Goal: Task Accomplishment & Management: Use online tool/utility

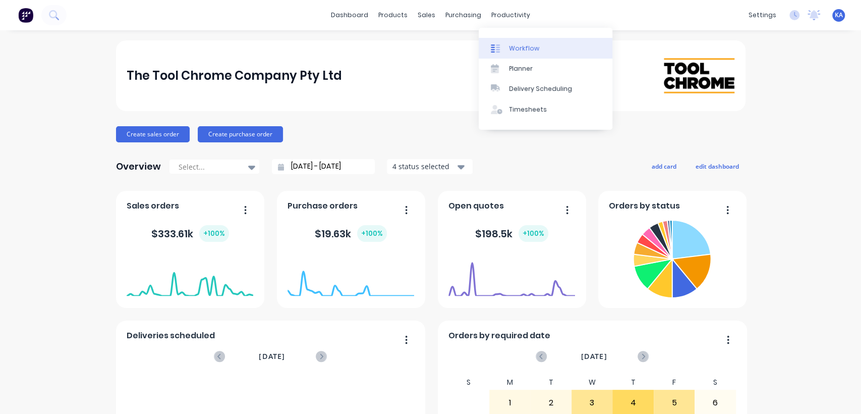
click at [507, 45] on link "Workflow" at bounding box center [546, 48] width 134 height 20
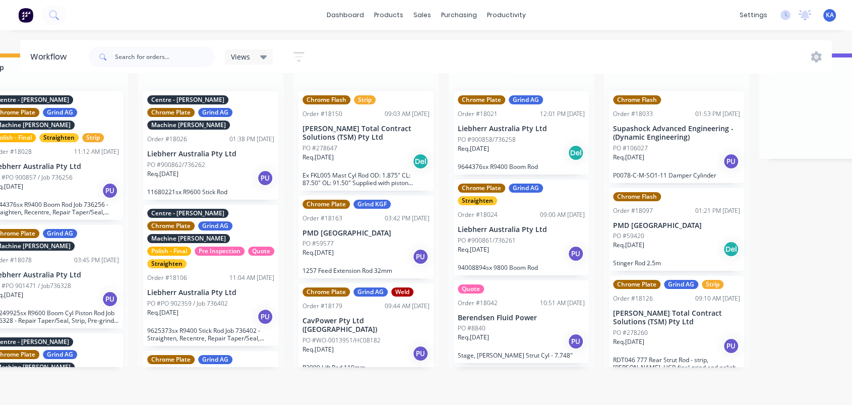
scroll to position [40, 342]
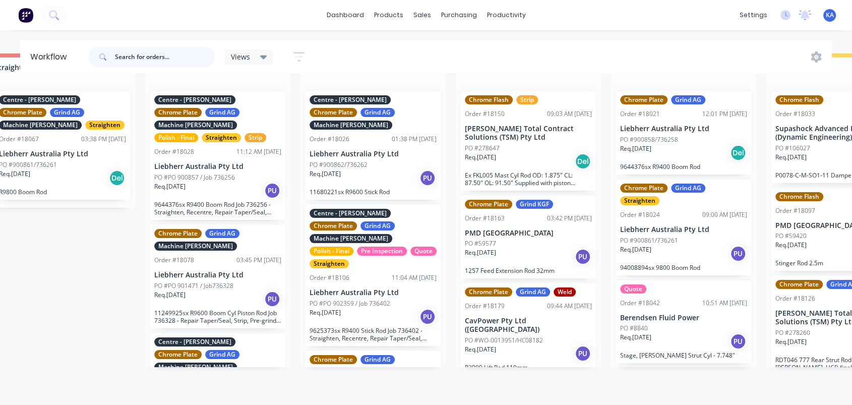
click at [154, 57] on input "text" at bounding box center [165, 57] width 100 height 20
type input "18160"
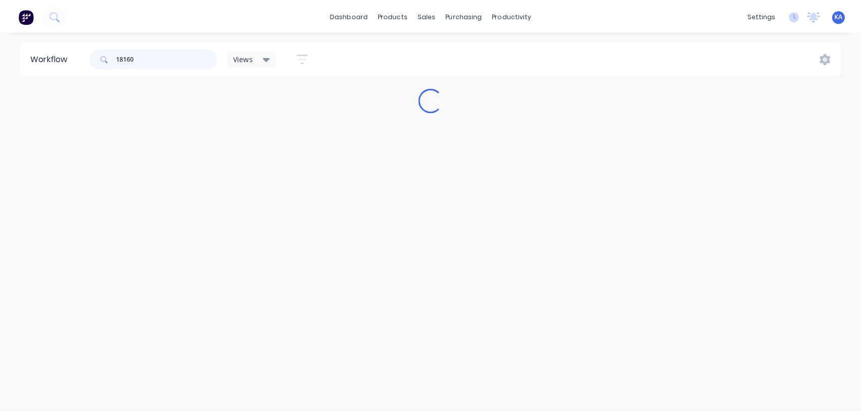
scroll to position [0, 0]
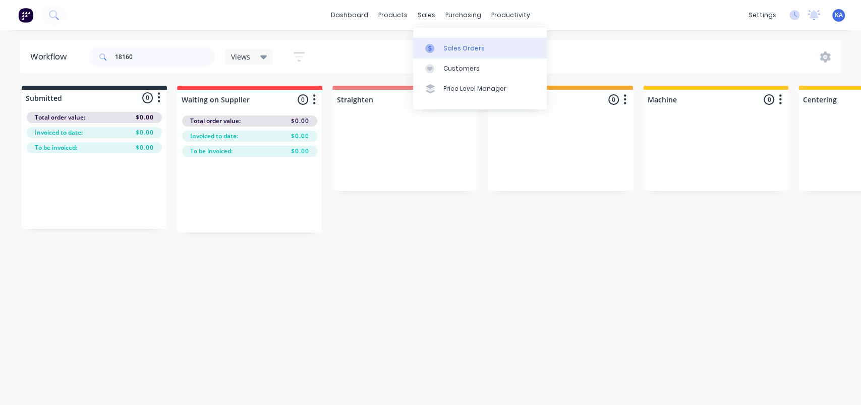
click at [447, 48] on div "Sales Orders" at bounding box center [463, 48] width 41 height 9
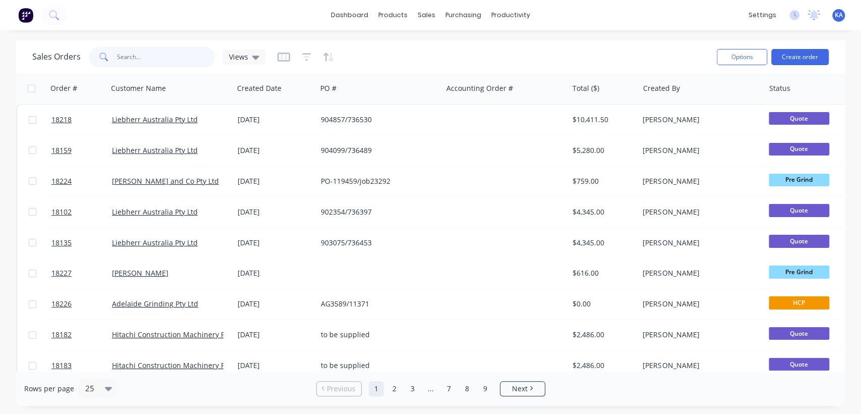
click at [150, 62] on input "text" at bounding box center [166, 57] width 98 height 20
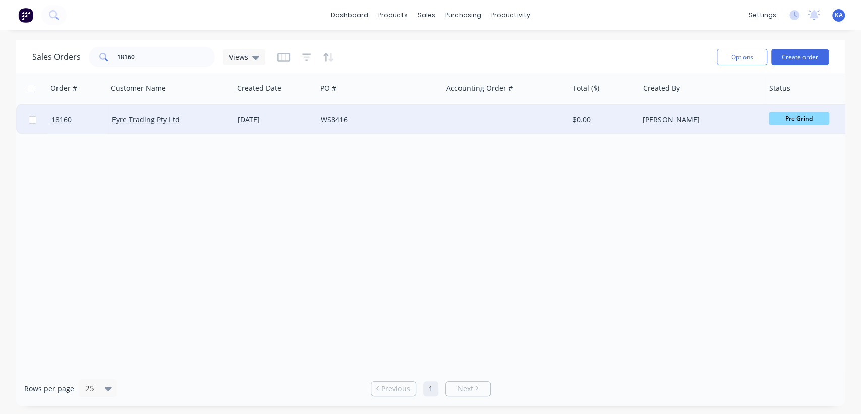
click at [778, 114] on span "Pre Grind" at bounding box center [799, 118] width 61 height 13
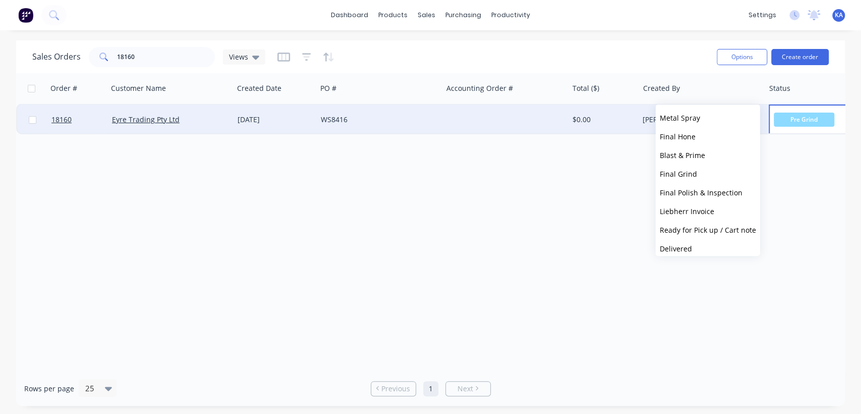
scroll to position [168, 0]
click at [681, 153] on button "HCP" at bounding box center [708, 155] width 104 height 19
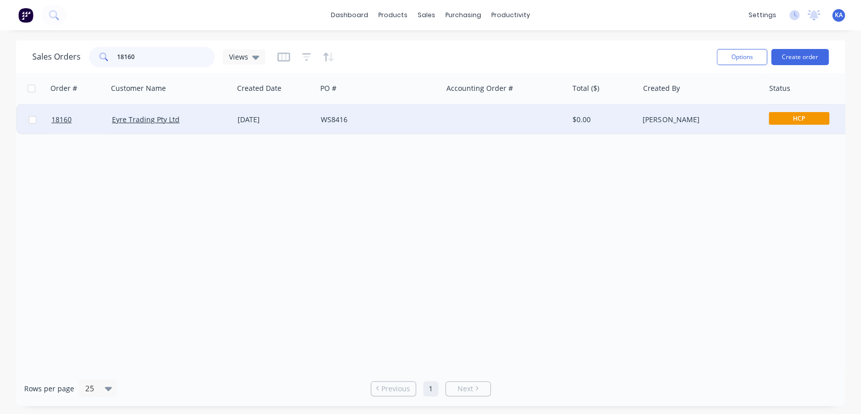
drag, startPoint x: 102, startPoint y: 55, endPoint x: 0, endPoint y: 61, distance: 102.0
click at [0, 61] on div "Sales Orders 18160 Views Options Create order Order # Customer Name Created Dat…" at bounding box center [430, 222] width 861 height 365
click at [809, 117] on span "Pre Grind" at bounding box center [799, 118] width 61 height 13
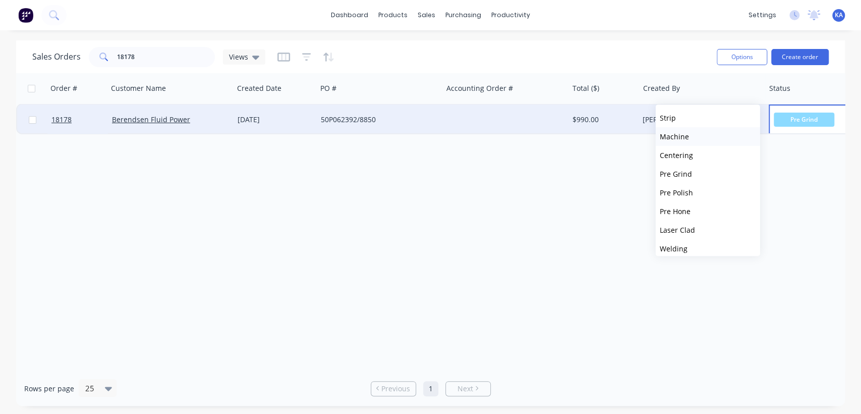
scroll to position [112, 0]
click at [680, 214] on button "HCP" at bounding box center [708, 211] width 104 height 19
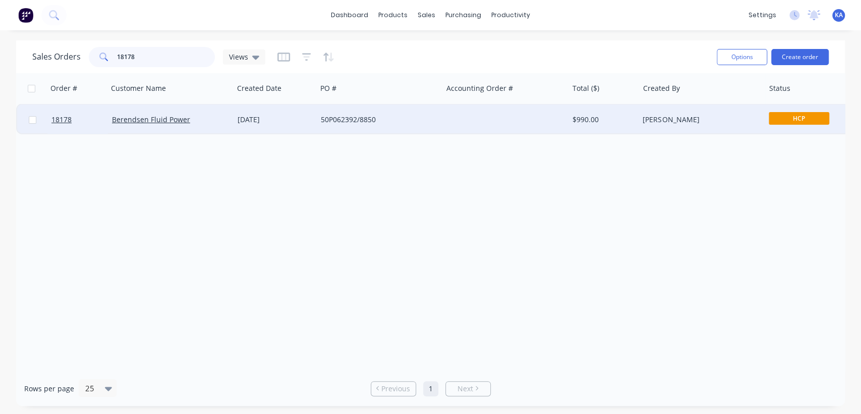
drag, startPoint x: 141, startPoint y: 58, endPoint x: 0, endPoint y: 73, distance: 141.5
click at [0, 73] on div "Sales Orders 18178 Views Options Create order Order # Customer Name Created Dat…" at bounding box center [430, 222] width 861 height 365
click at [795, 117] on span "Pre Grind" at bounding box center [799, 118] width 61 height 13
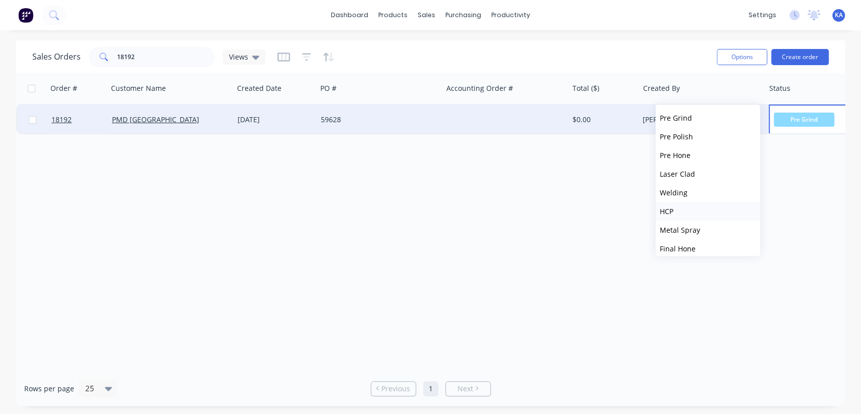
click at [673, 211] on span "HCP" at bounding box center [667, 211] width 14 height 10
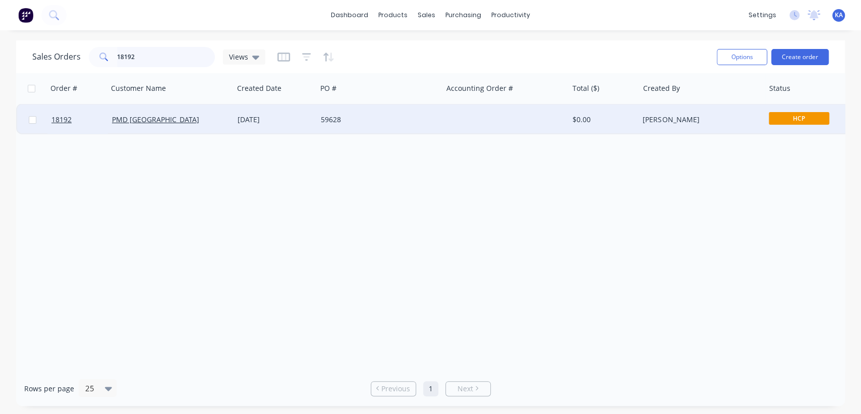
click at [144, 57] on input "18192" at bounding box center [166, 57] width 98 height 20
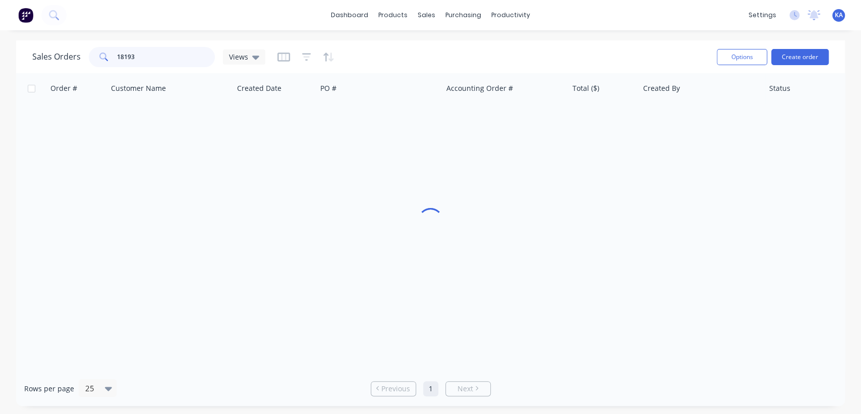
type input "18193"
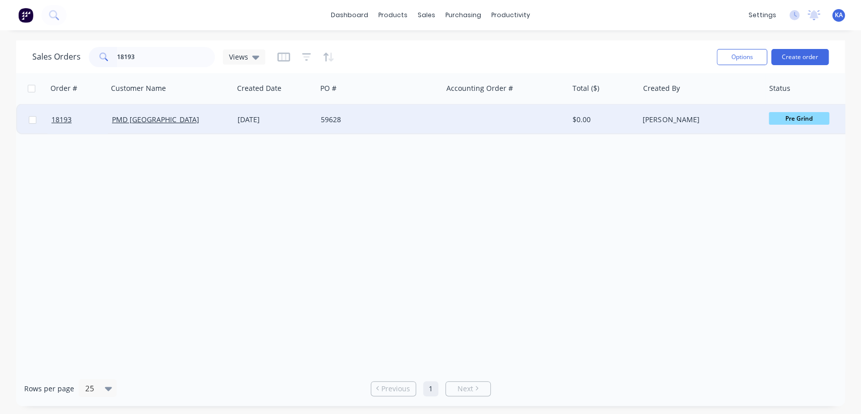
click at [789, 121] on span "Pre Grind" at bounding box center [799, 118] width 61 height 13
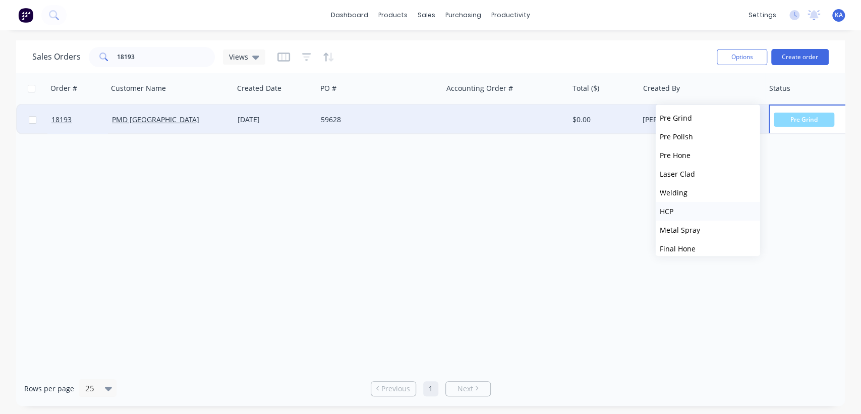
click at [672, 204] on button "HCP" at bounding box center [708, 211] width 104 height 19
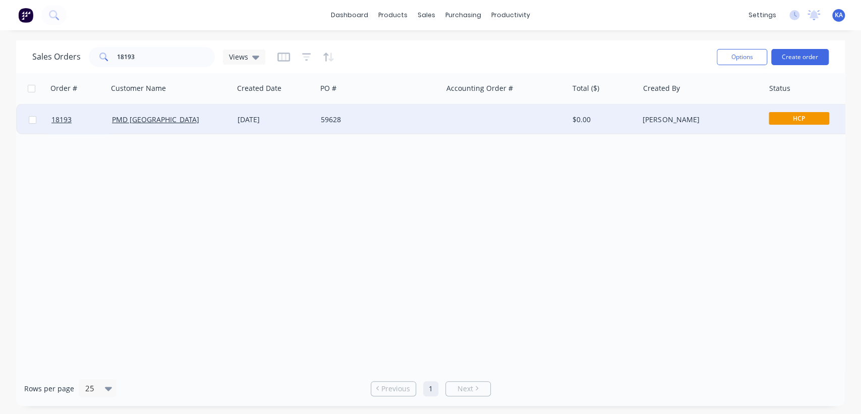
click at [415, 122] on div "59628" at bounding box center [377, 119] width 112 height 10
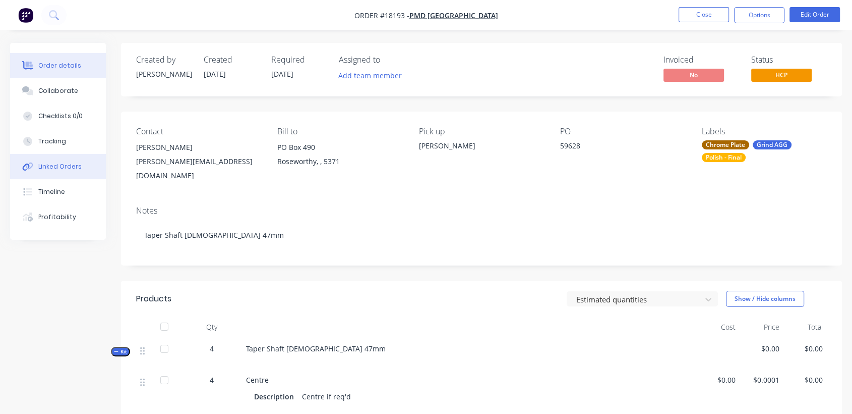
click at [65, 169] on div "Linked Orders" at bounding box center [59, 166] width 43 height 9
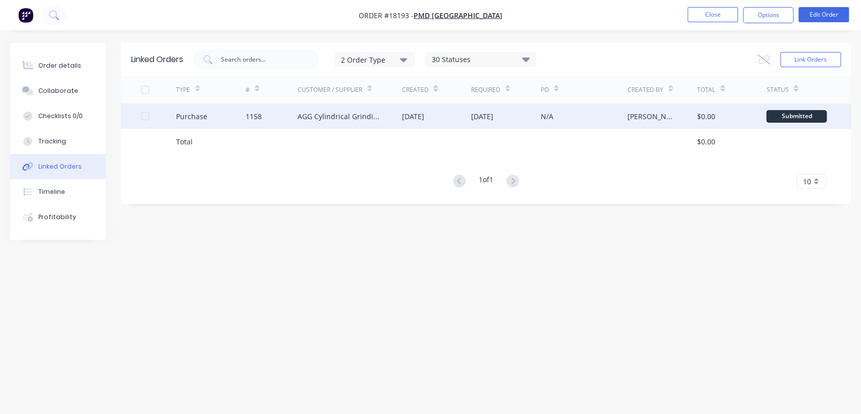
click at [419, 121] on div "[DATE]" at bounding box center [412, 116] width 22 height 11
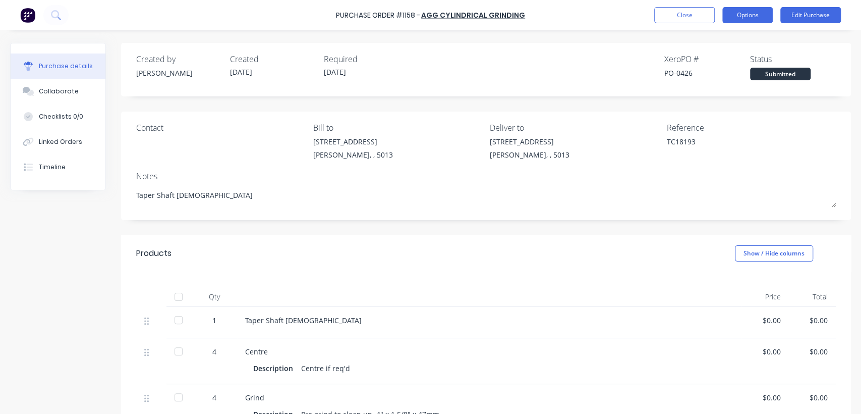
click at [754, 19] on button "Options" at bounding box center [747, 15] width 50 height 16
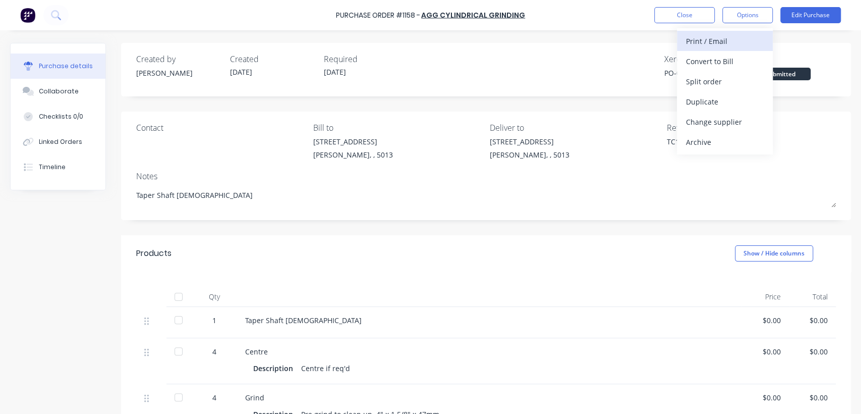
click at [728, 38] on div "Print / Email" at bounding box center [725, 41] width 78 height 15
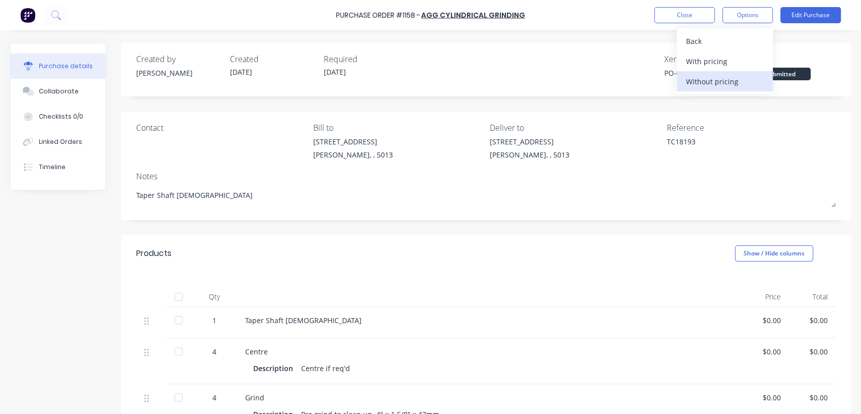
click at [706, 77] on div "Without pricing" at bounding box center [725, 81] width 78 height 15
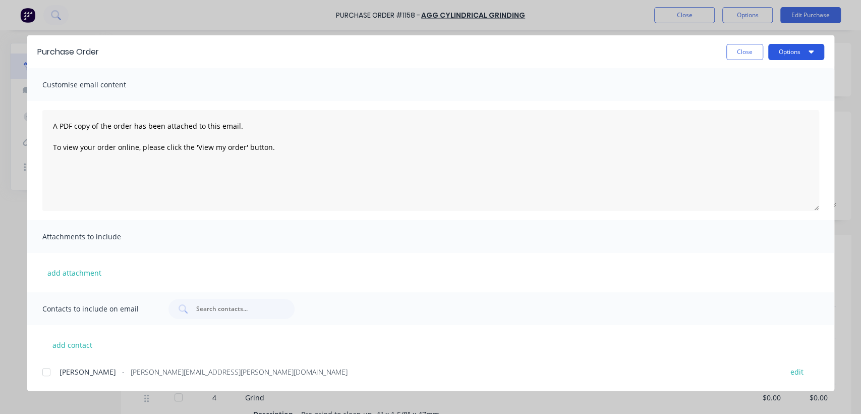
click at [818, 57] on button "Options" at bounding box center [796, 52] width 56 height 16
click at [773, 91] on div "Print" at bounding box center [776, 97] width 78 height 15
click at [750, 55] on button "Close" at bounding box center [744, 52] width 37 height 16
type textarea "x"
